Goal: Information Seeking & Learning: Learn about a topic

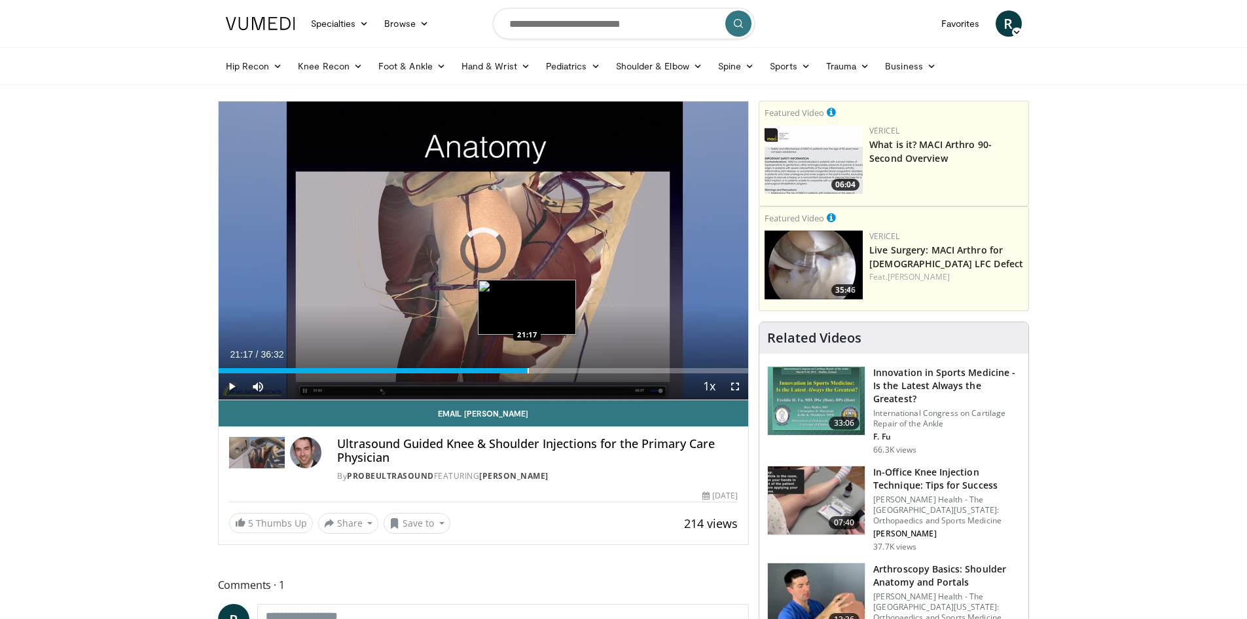
click at [527, 366] on div "Loaded : 44.70% 21:17 21:17" at bounding box center [484, 367] width 530 height 12
click at [502, 367] on div "Loaded : 58.38% 21:18 19:34" at bounding box center [484, 367] width 530 height 12
click at [733, 388] on span "Video Player" at bounding box center [735, 386] width 26 height 26
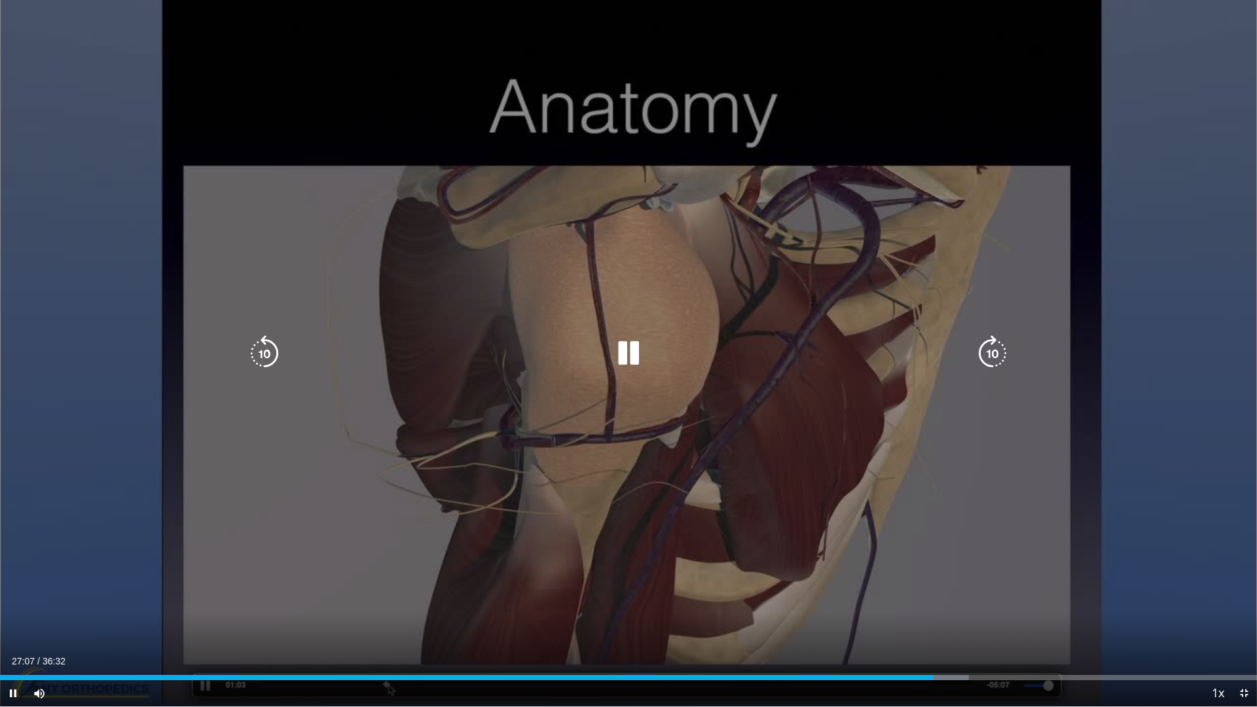
click at [998, 356] on icon "Video Player" at bounding box center [992, 353] width 37 height 37
click at [999, 356] on icon "Video Player" at bounding box center [992, 353] width 37 height 37
click at [991, 358] on icon "Video Player" at bounding box center [992, 353] width 37 height 37
click at [995, 354] on icon "Video Player" at bounding box center [992, 353] width 37 height 37
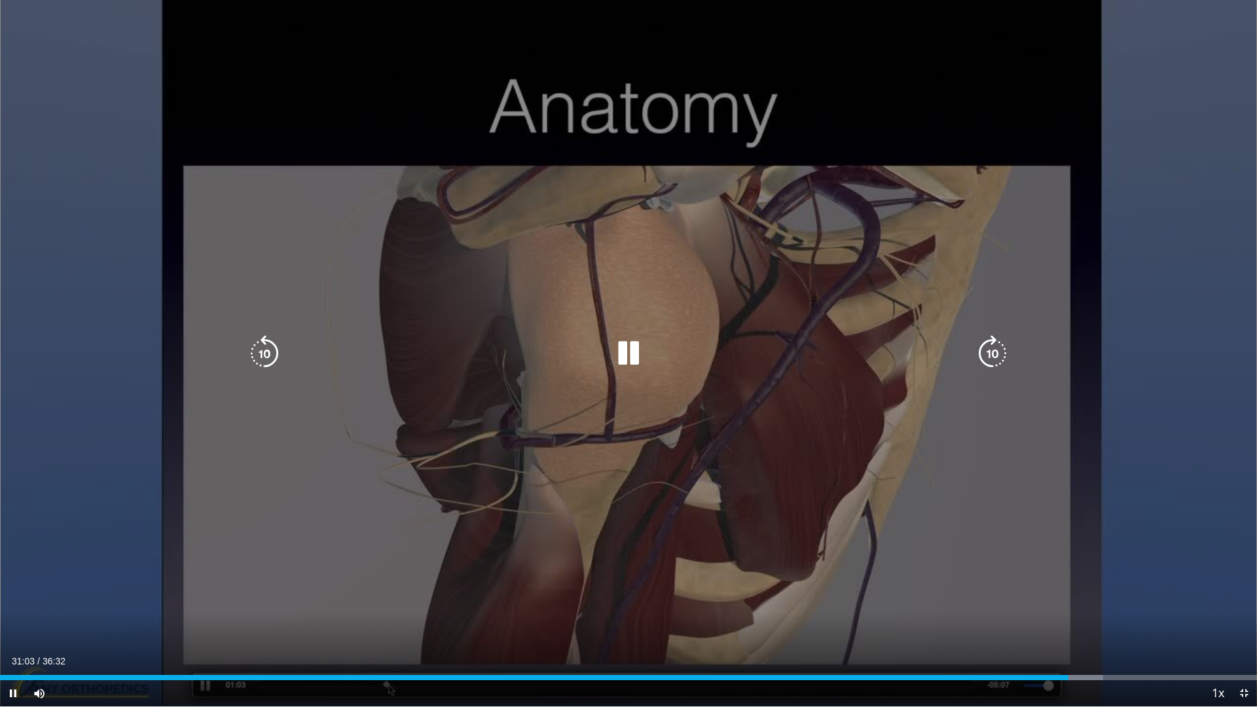
click at [995, 361] on icon "Video Player" at bounding box center [992, 353] width 37 height 37
click at [995, 359] on icon "Video Player" at bounding box center [992, 353] width 37 height 37
click at [984, 359] on icon "Video Player" at bounding box center [992, 353] width 37 height 37
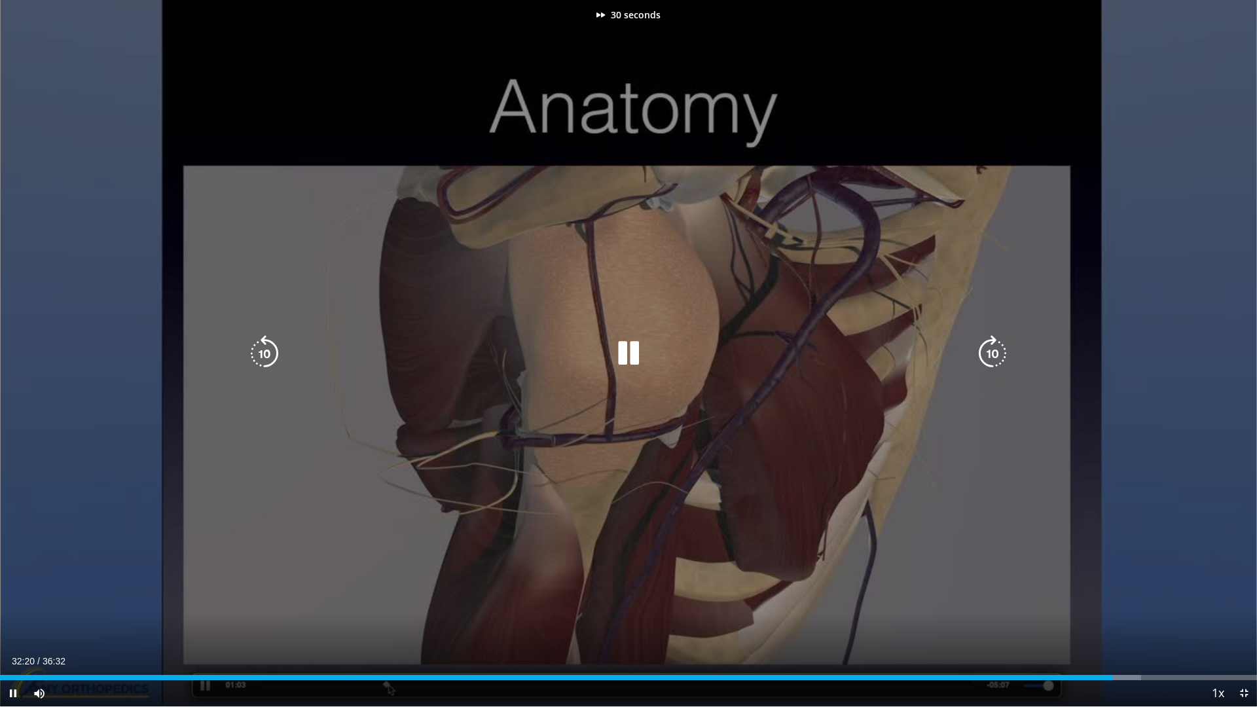
click at [984, 359] on icon "Video Player" at bounding box center [992, 353] width 37 height 37
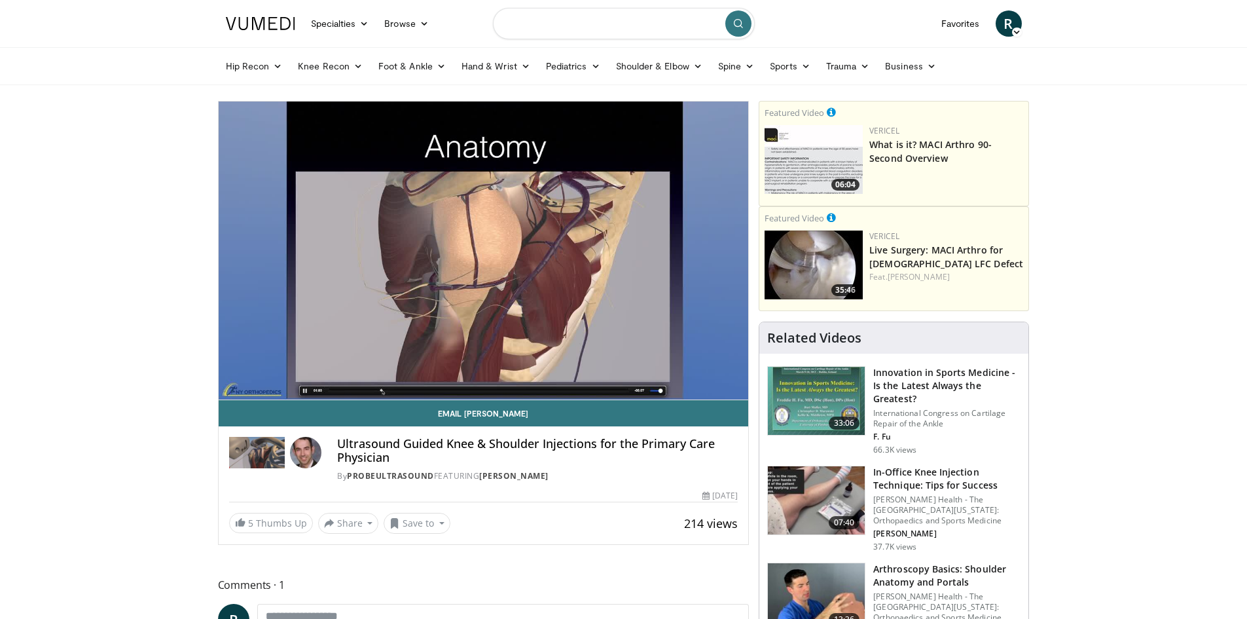
click at [578, 26] on input "Search topics, interventions" at bounding box center [624, 23] width 262 height 31
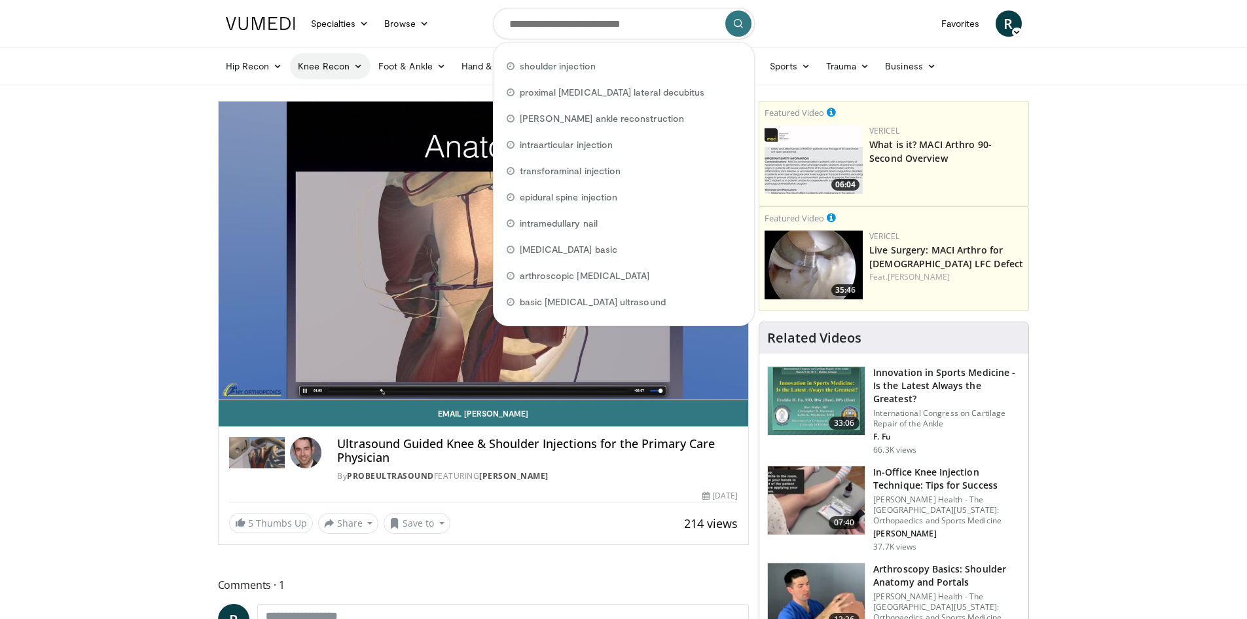
click at [340, 66] on link "Knee Recon" at bounding box center [330, 66] width 81 height 26
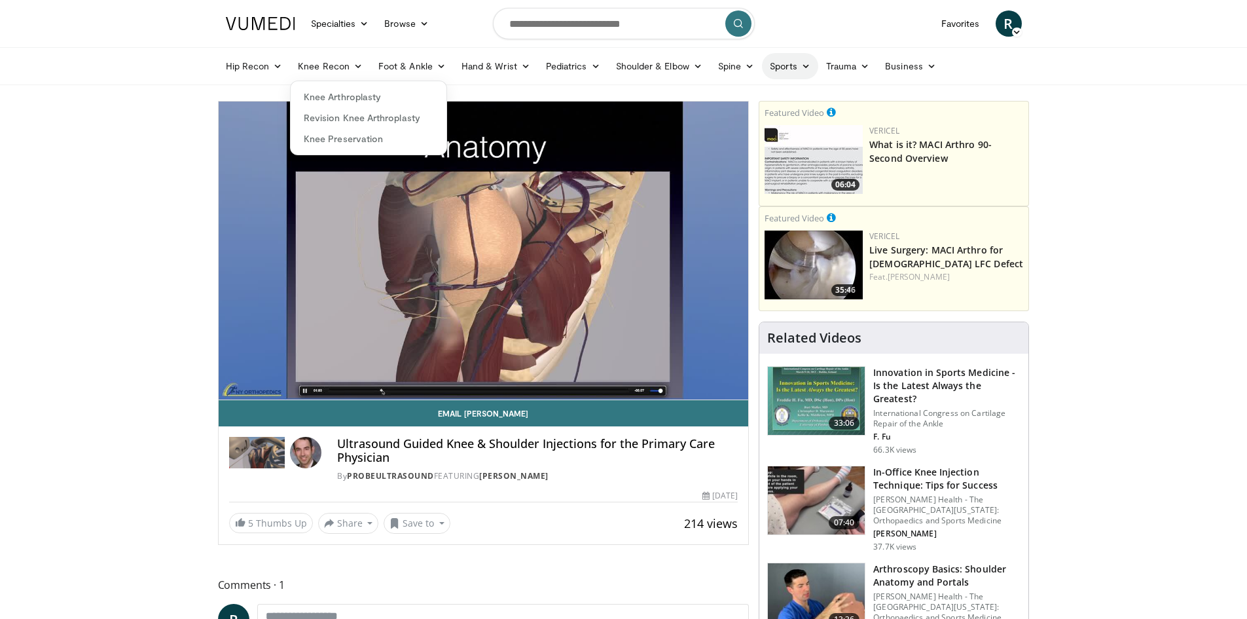
click at [782, 69] on link "Sports" at bounding box center [790, 66] width 56 height 26
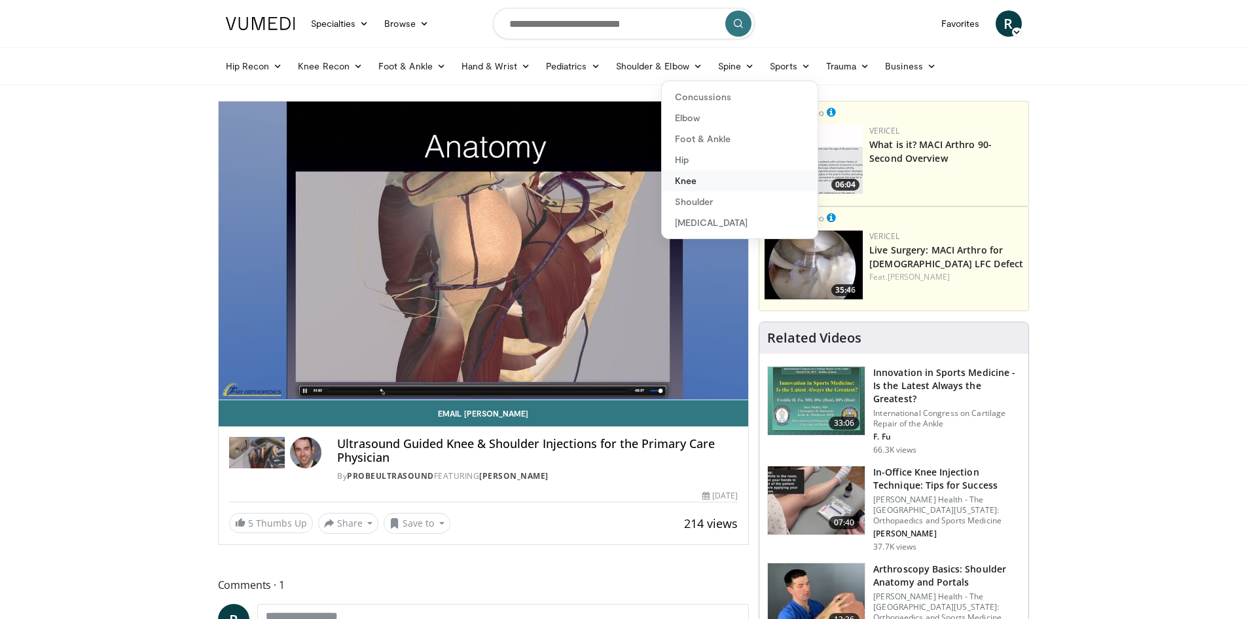
click at [686, 183] on link "Knee" at bounding box center [740, 180] width 156 height 21
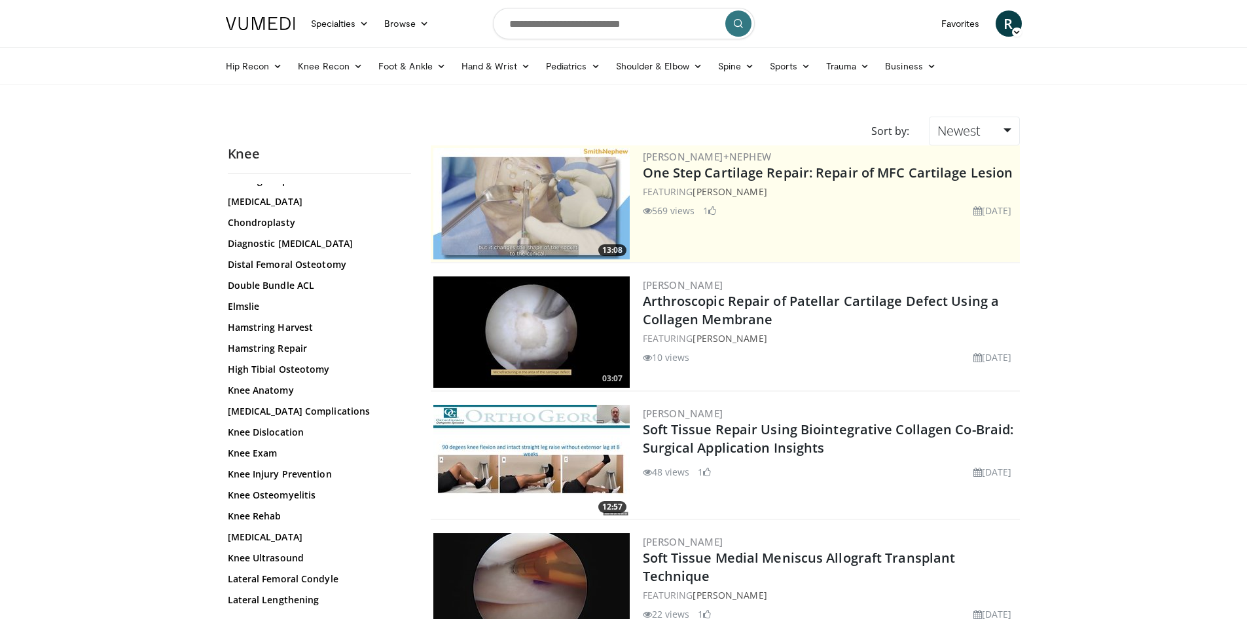
scroll to position [458, 0]
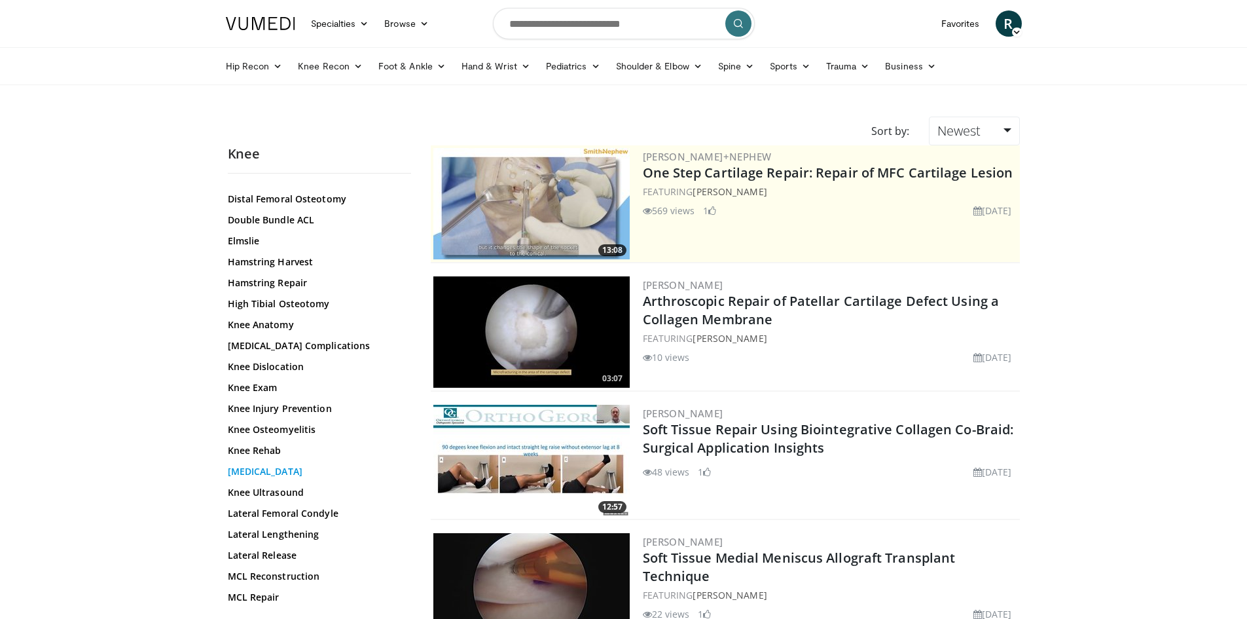
click at [276, 476] on link "Knee Synovectomy" at bounding box center [316, 471] width 177 height 13
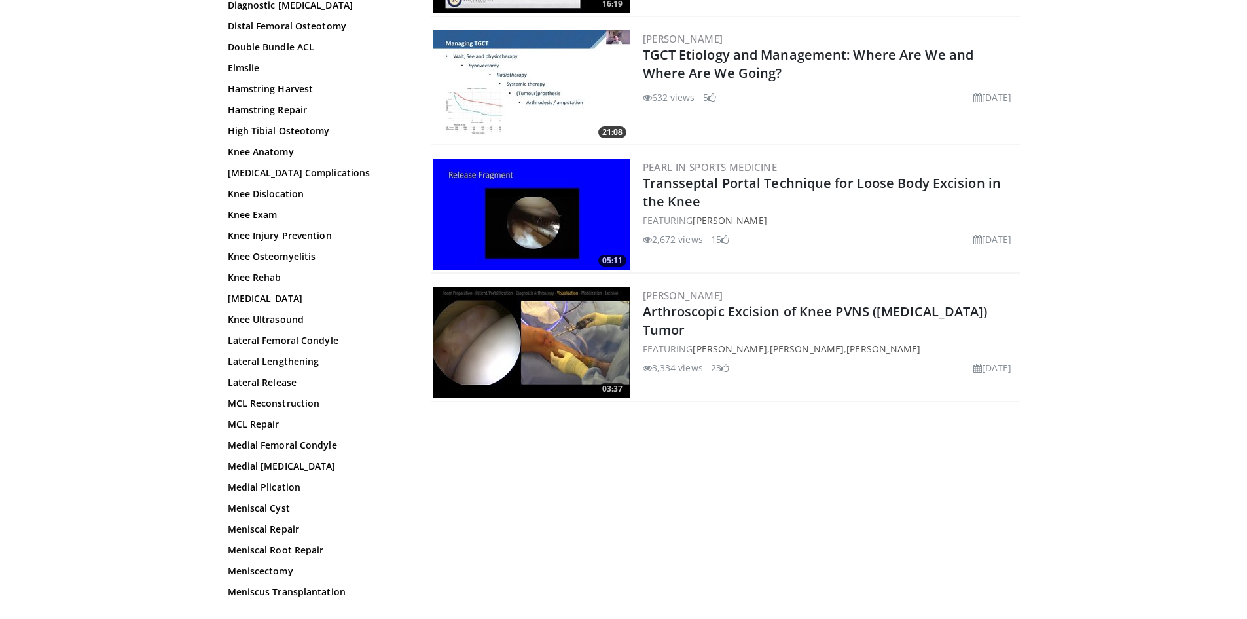
scroll to position [629, 0]
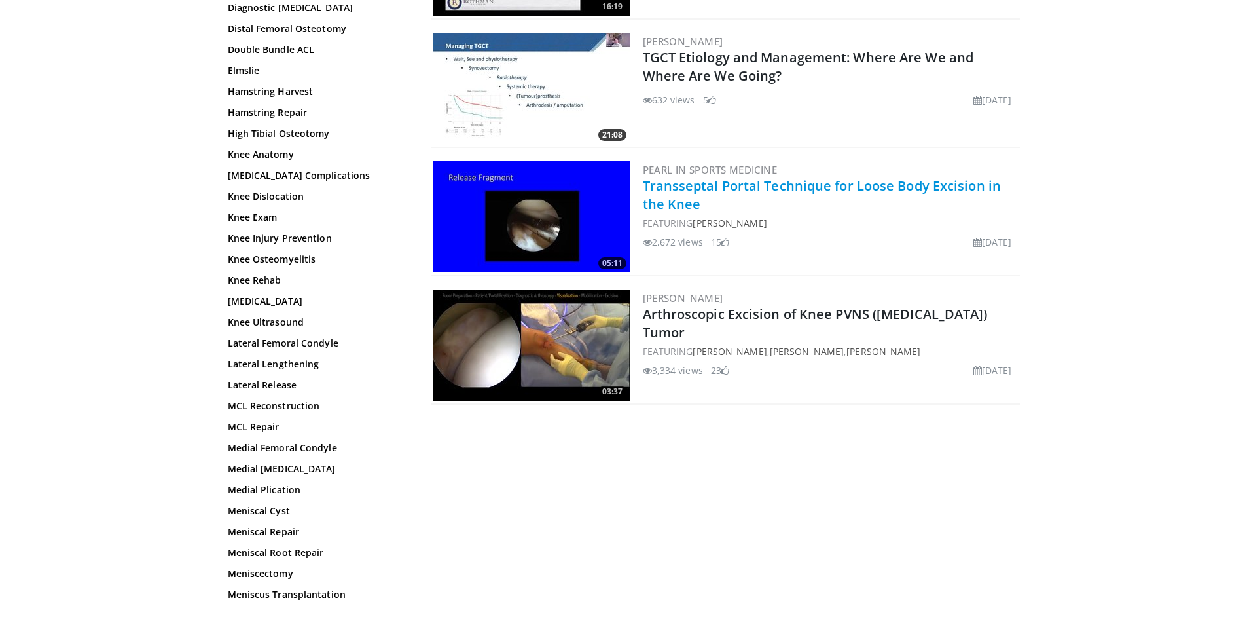
click at [697, 199] on link "Transseptal Portal Technique for Loose Body Excision in the Knee" at bounding box center [822, 195] width 359 height 36
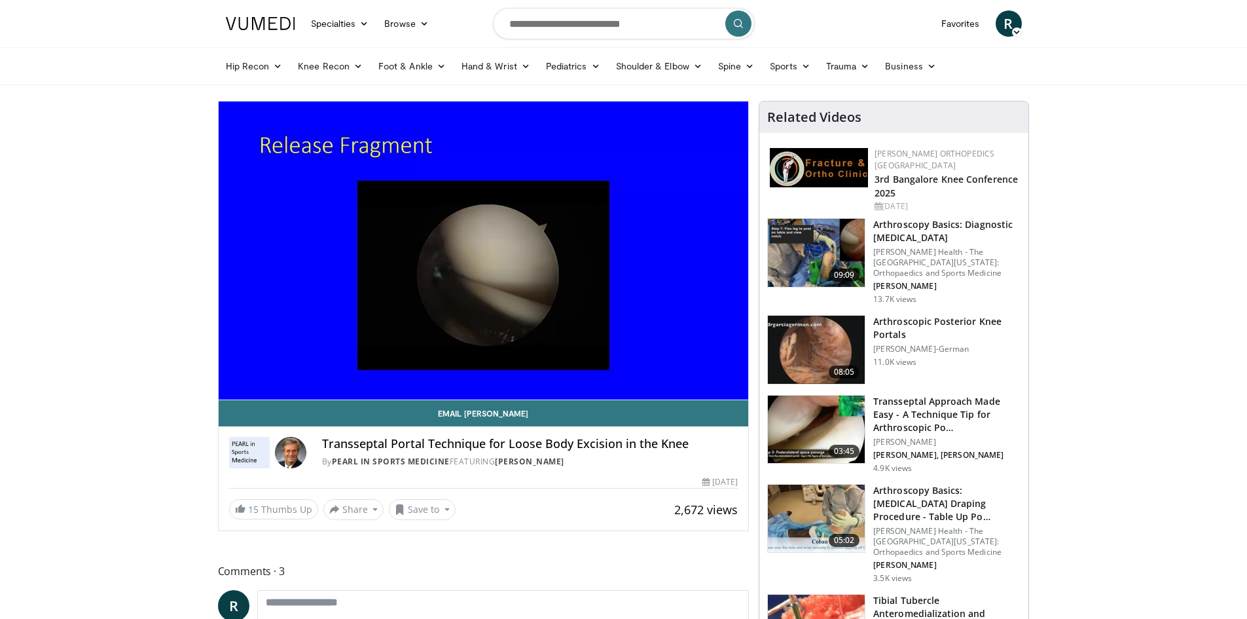
click at [487, 257] on div "10 seconds Tap to unmute" at bounding box center [484, 250] width 530 height 298
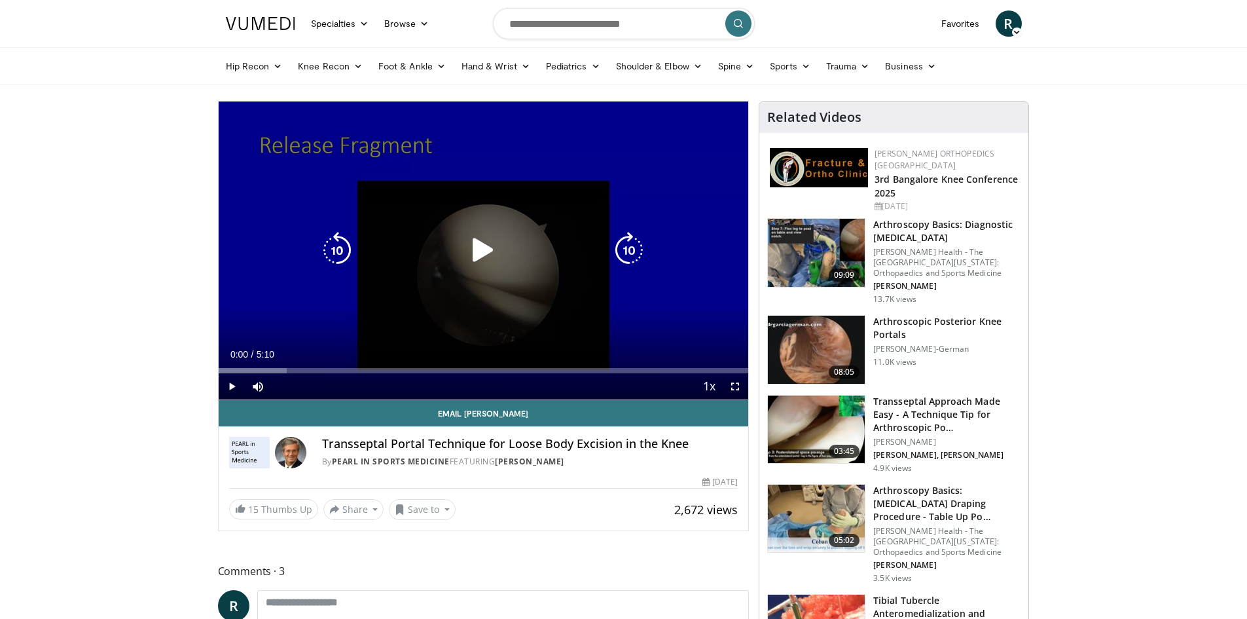
click at [487, 249] on icon "Video Player" at bounding box center [483, 250] width 37 height 37
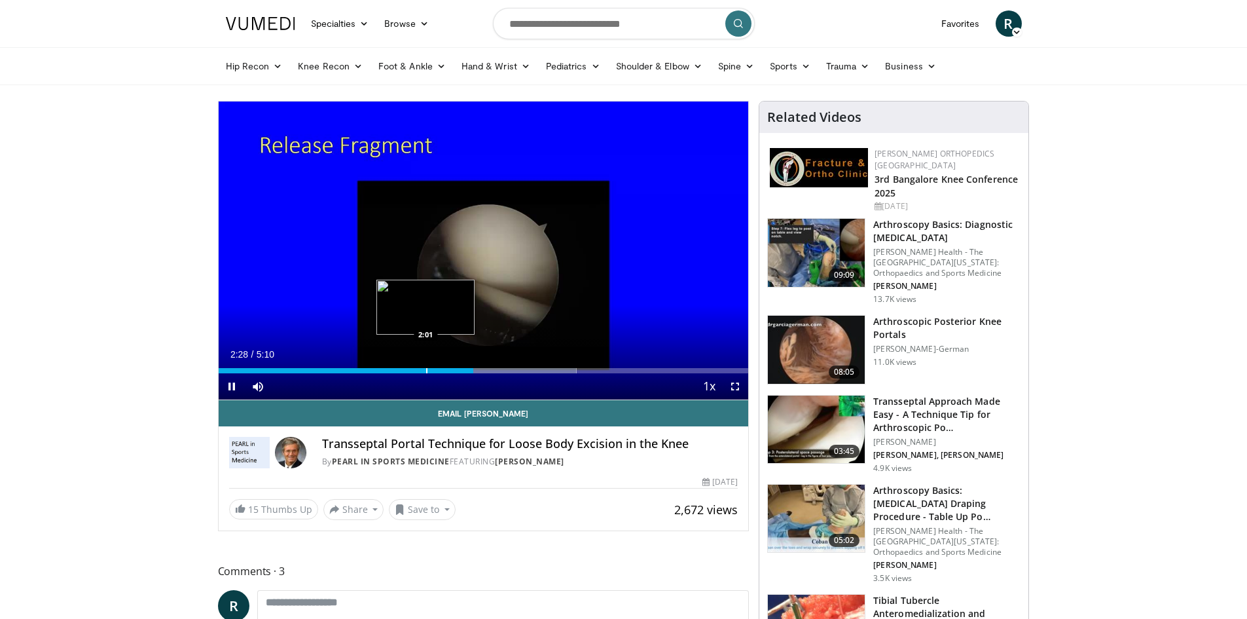
click at [428, 369] on div "Loaded : 67.56% 2:29 2:01" at bounding box center [484, 370] width 530 height 5
click at [406, 373] on div "Current Time 2:03 / Duration 5:10 Pause Skip Backward Skip Forward Mute Loaded …" at bounding box center [484, 386] width 530 height 26
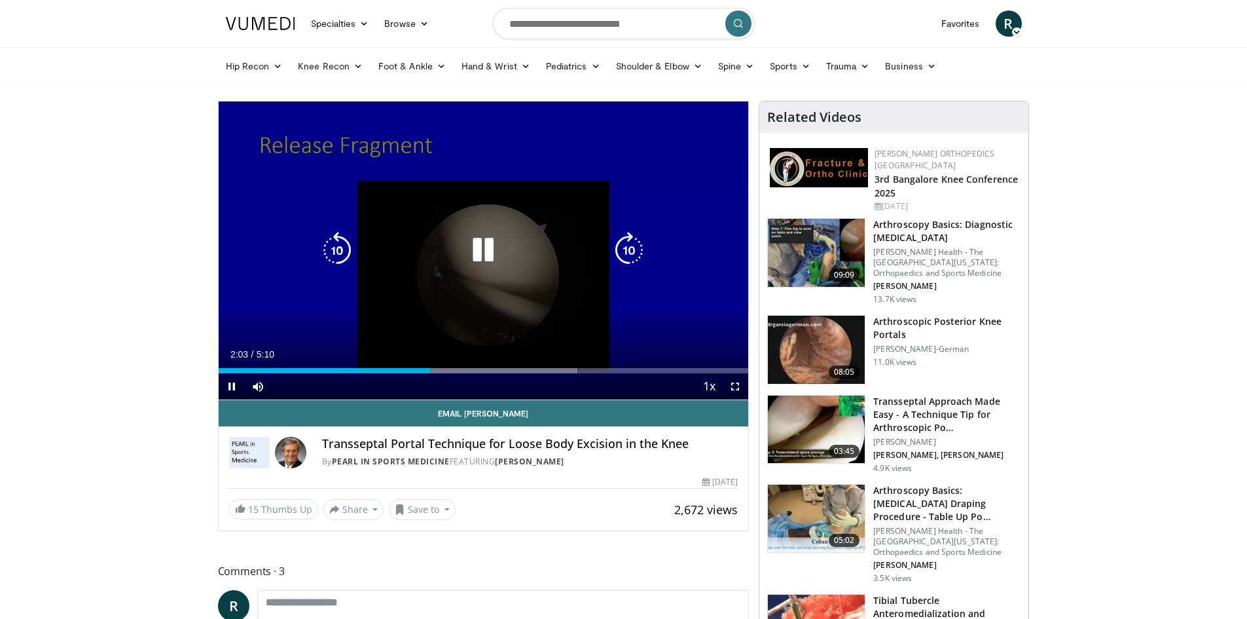
click at [397, 374] on div "Current Time 2:03 / Duration 5:10 Pause Skip Backward Skip Forward Mute Loaded …" at bounding box center [484, 386] width 530 height 26
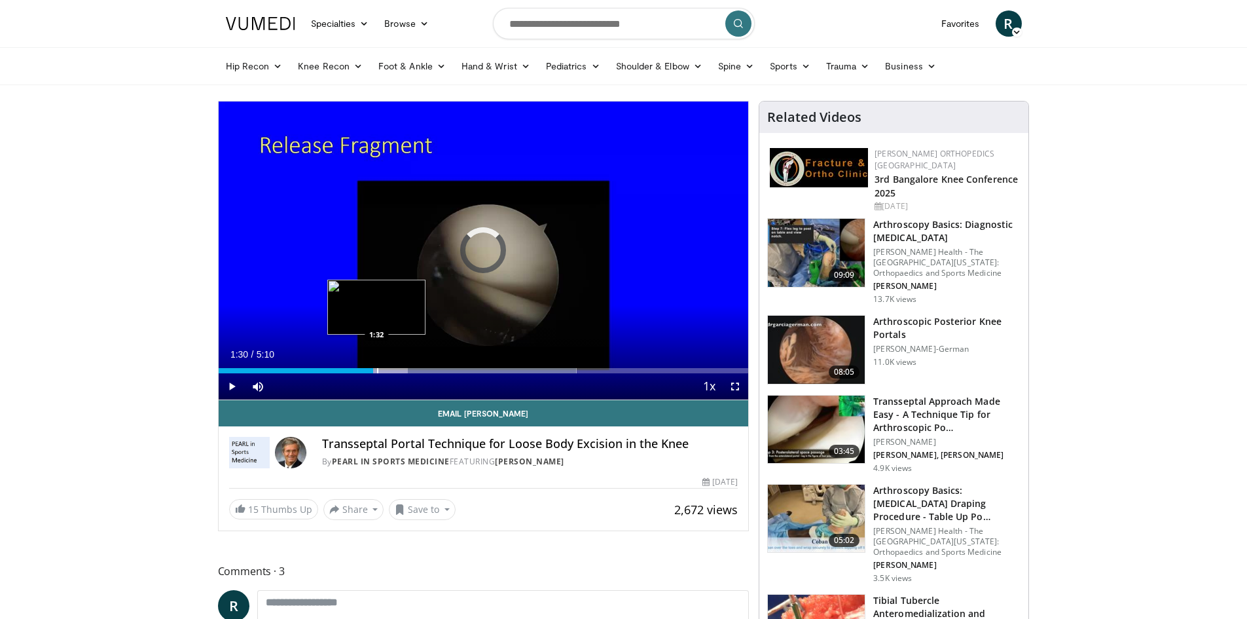
click at [373, 368] on div "2:05" at bounding box center [296, 370] width 155 height 5
click at [361, 368] on div "1:31" at bounding box center [297, 370] width 156 height 5
click at [335, 368] on div "Progress Bar" at bounding box center [335, 370] width 1 height 5
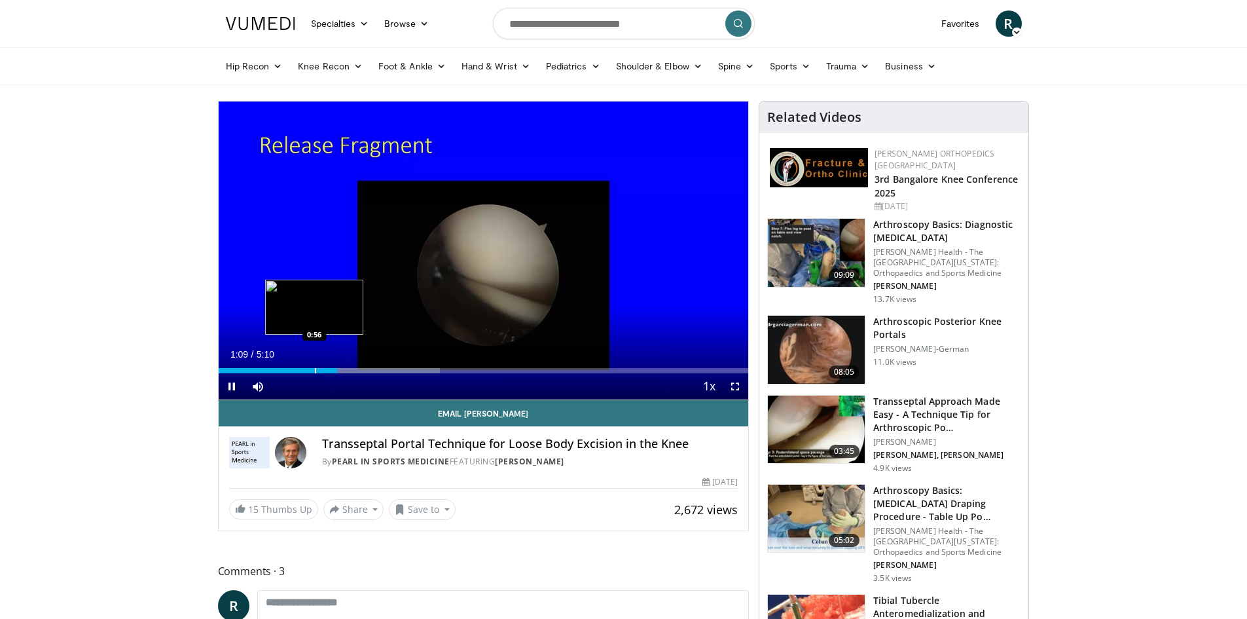
click at [315, 369] on div "Progress Bar" at bounding box center [315, 370] width 1 height 5
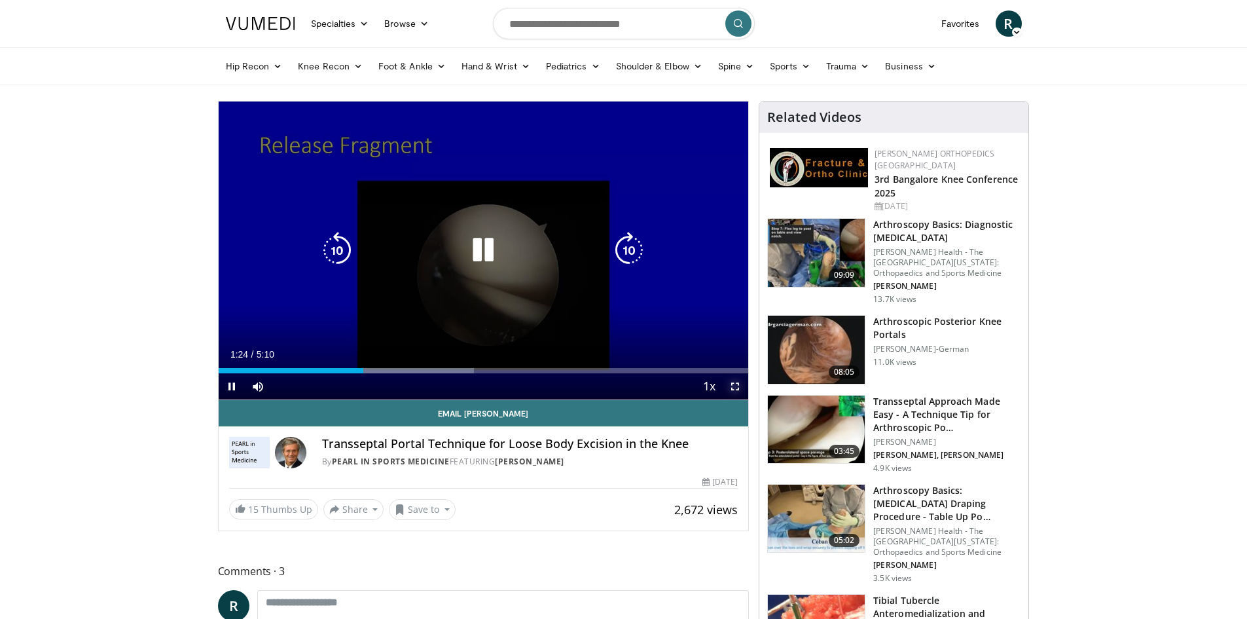
drag, startPoint x: 731, startPoint y: 388, endPoint x: 731, endPoint y: 445, distance: 57.0
click at [731, 388] on span "Video Player" at bounding box center [735, 386] width 26 height 26
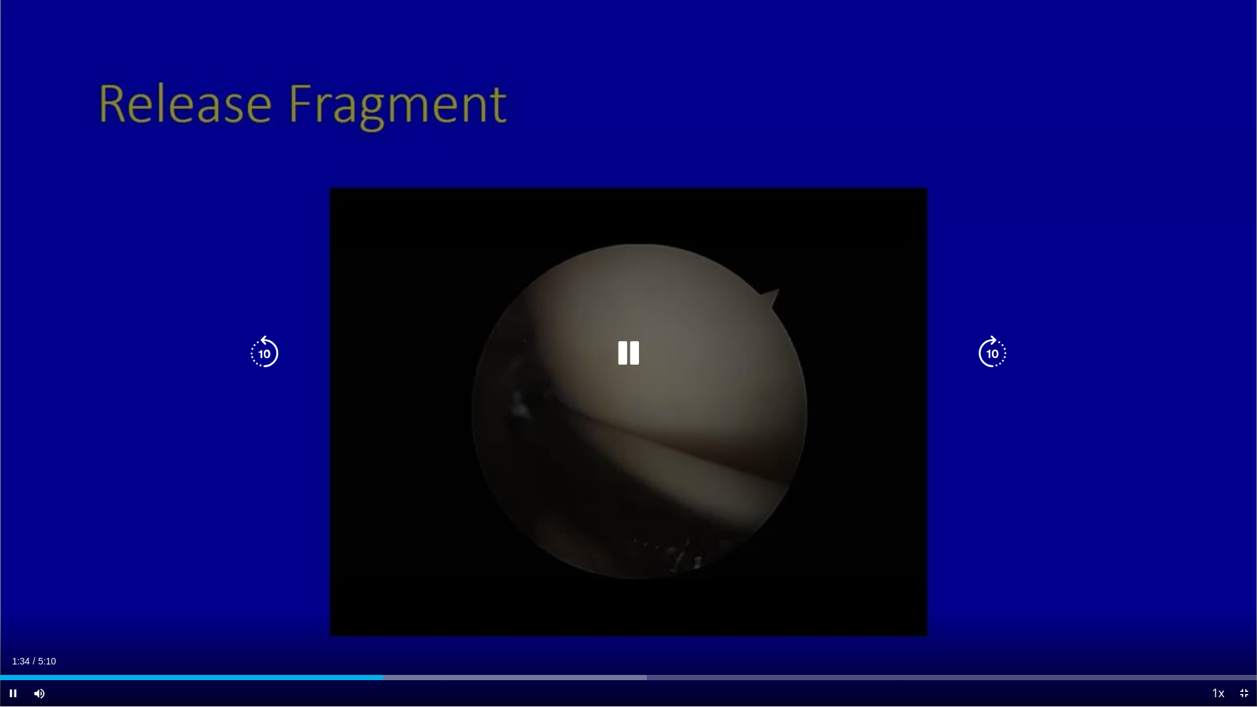
click at [999, 353] on icon "Video Player" at bounding box center [992, 353] width 37 height 37
click at [998, 362] on icon "Video Player" at bounding box center [992, 353] width 37 height 37
click at [997, 365] on icon "Video Player" at bounding box center [992, 353] width 37 height 37
click at [996, 365] on icon "Video Player" at bounding box center [992, 353] width 37 height 37
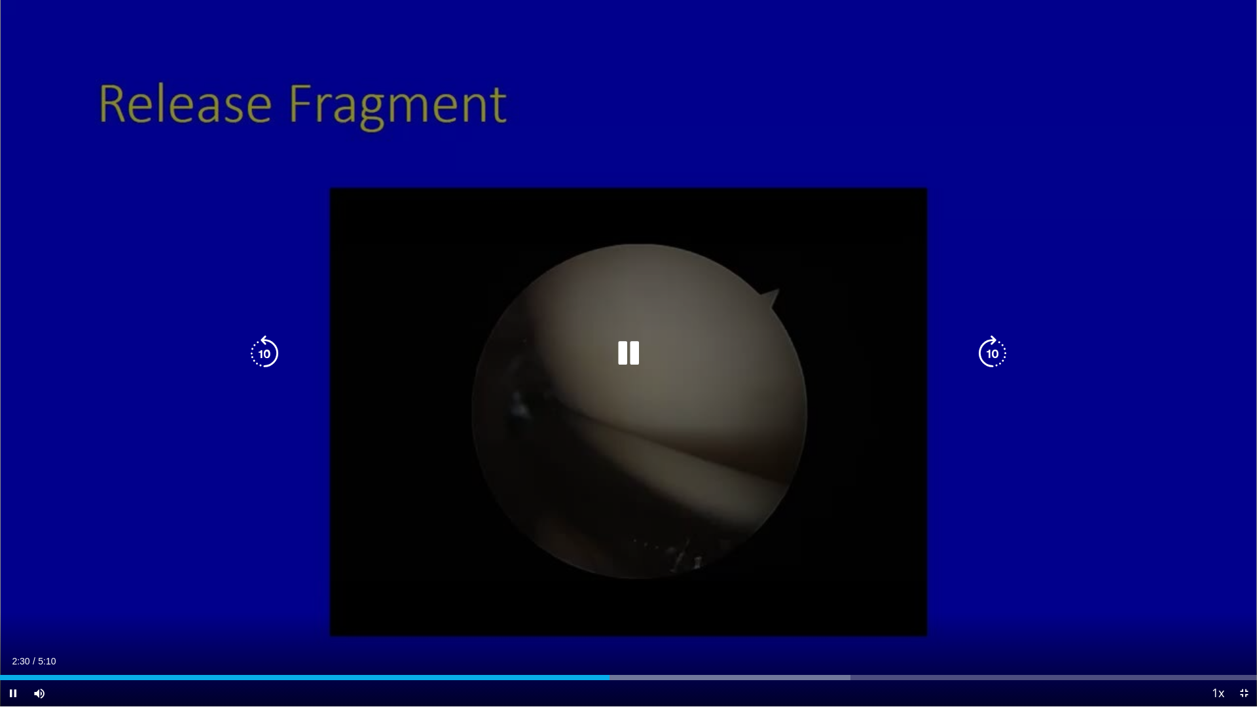
click at [996, 365] on icon "Video Player" at bounding box center [992, 353] width 37 height 37
click at [1006, 369] on icon "Video Player" at bounding box center [992, 353] width 37 height 37
click at [981, 356] on icon "Video Player" at bounding box center [992, 353] width 37 height 37
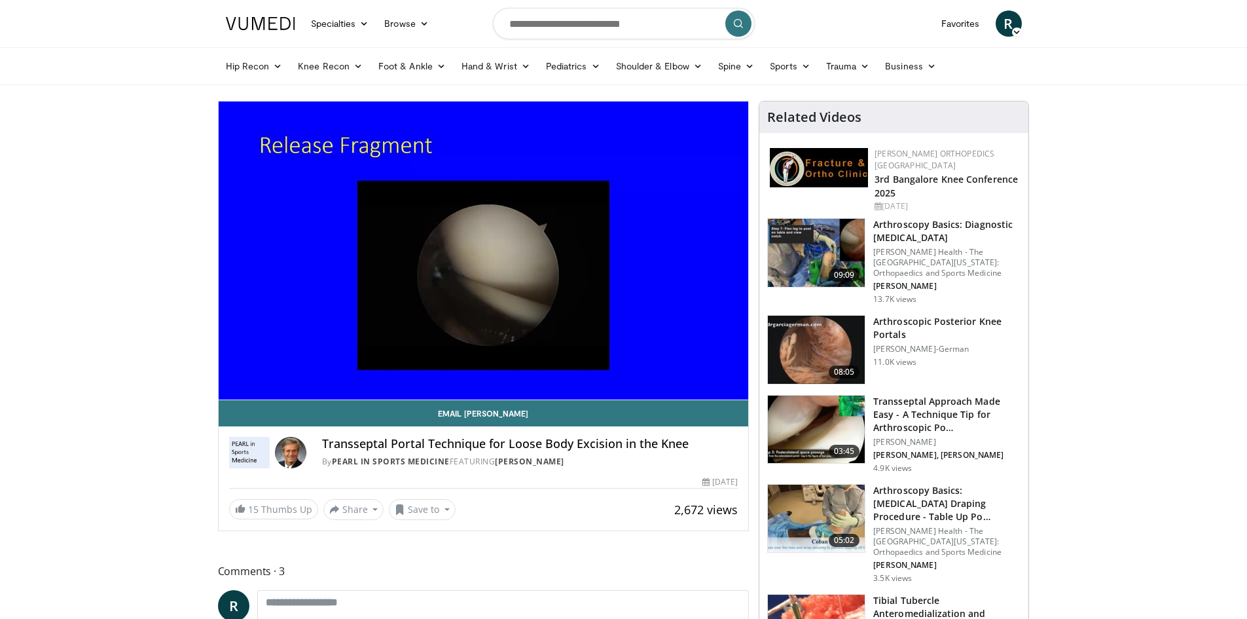
click at [913, 219] on h3 "Arthroscopy Basics: Diagnostic [MEDICAL_DATA]" at bounding box center [946, 231] width 147 height 26
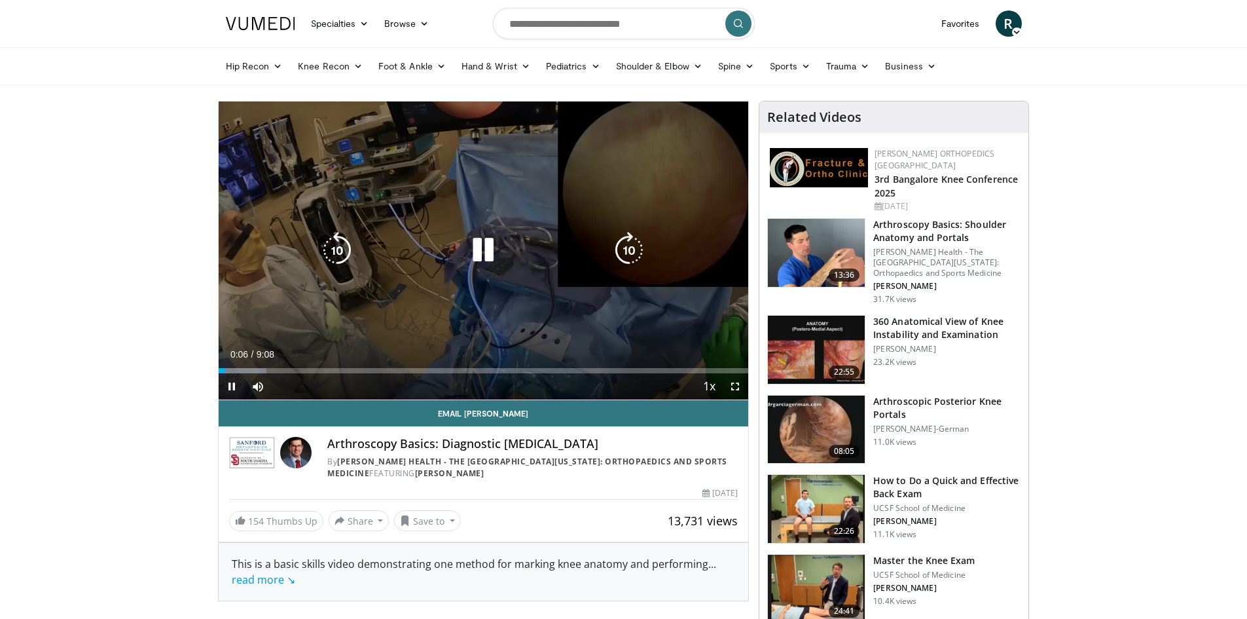
click at [486, 244] on icon "Video Player" at bounding box center [483, 250] width 37 height 37
click at [492, 244] on icon "Video Player" at bounding box center [483, 250] width 37 height 37
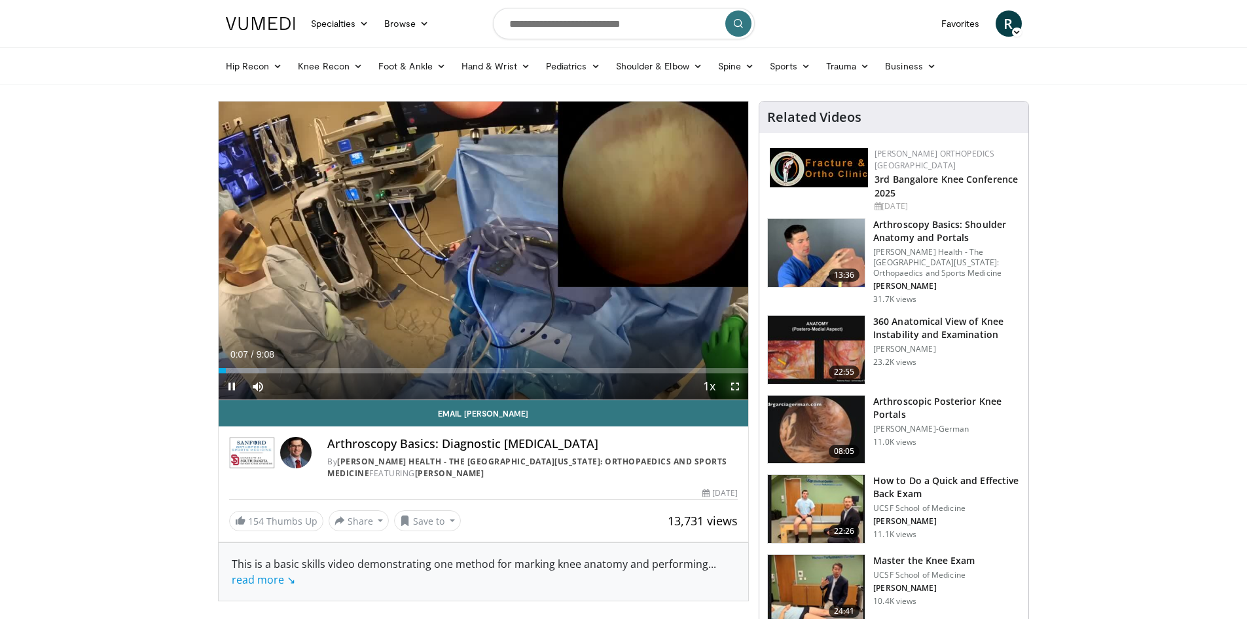
click at [731, 387] on span "Video Player" at bounding box center [735, 386] width 26 height 26
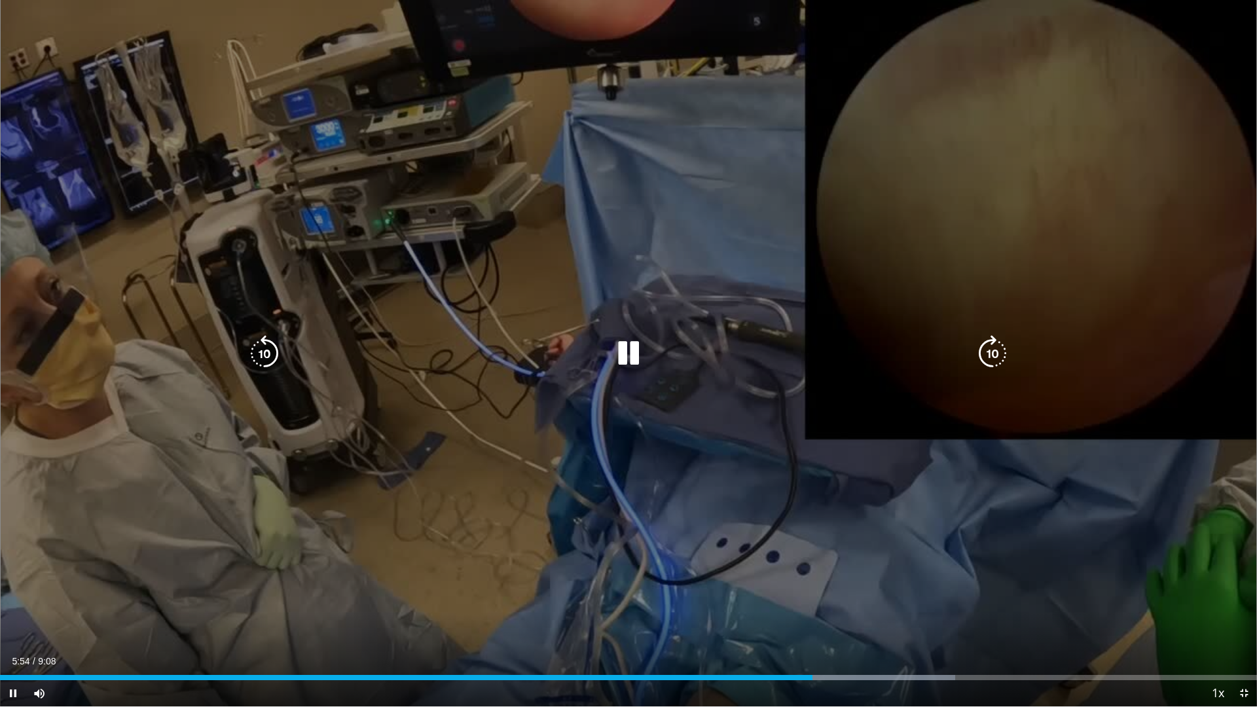
click at [638, 356] on icon "Video Player" at bounding box center [628, 353] width 37 height 37
click at [597, 264] on div "10 seconds Tap to unmute" at bounding box center [628, 353] width 1257 height 707
click at [629, 353] on icon "Video Player" at bounding box center [628, 353] width 37 height 37
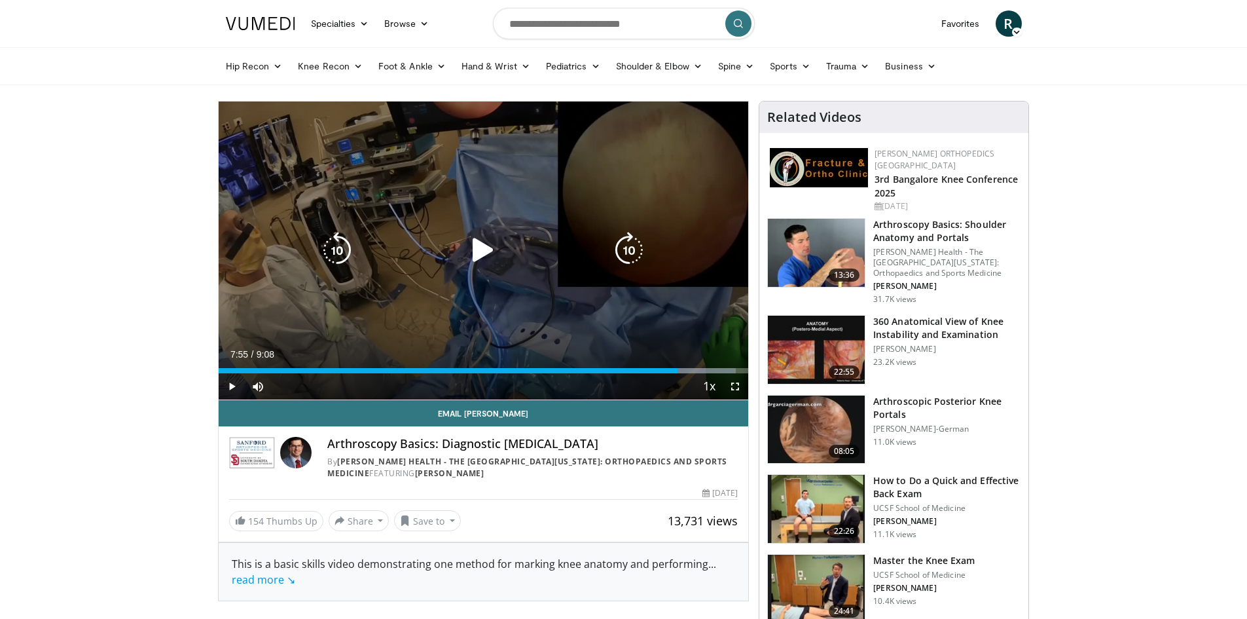
click at [483, 250] on icon "Video Player" at bounding box center [483, 250] width 37 height 37
